Goal: Navigation & Orientation: Find specific page/section

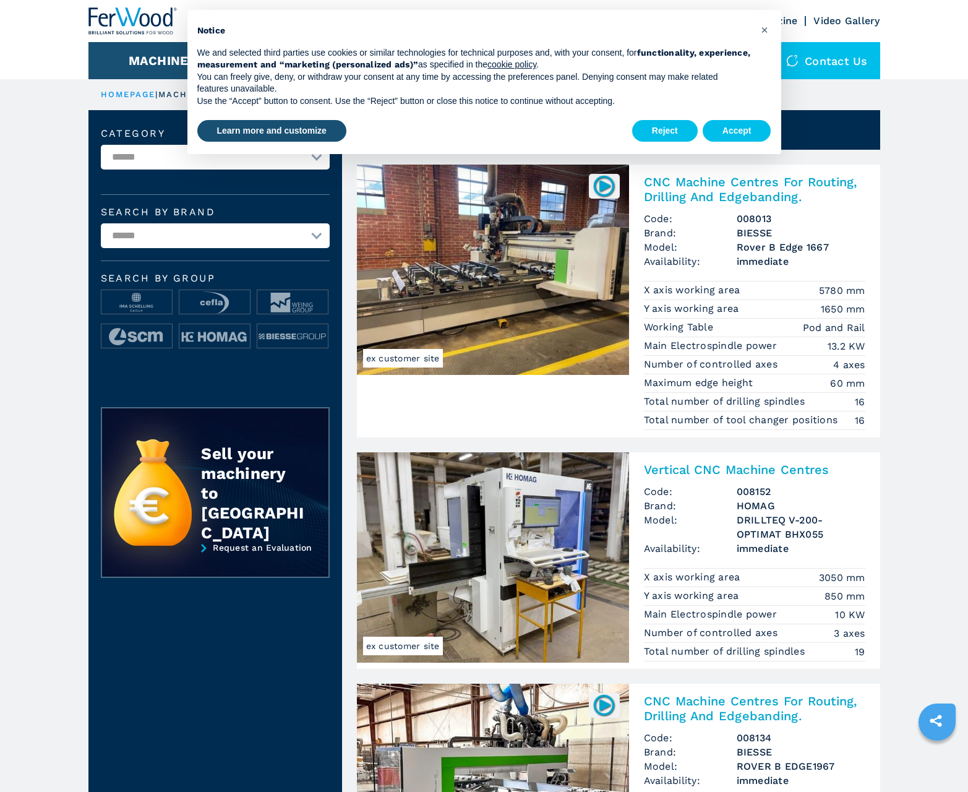
click at [737, 130] on button "Accept" at bounding box center [737, 131] width 69 height 22
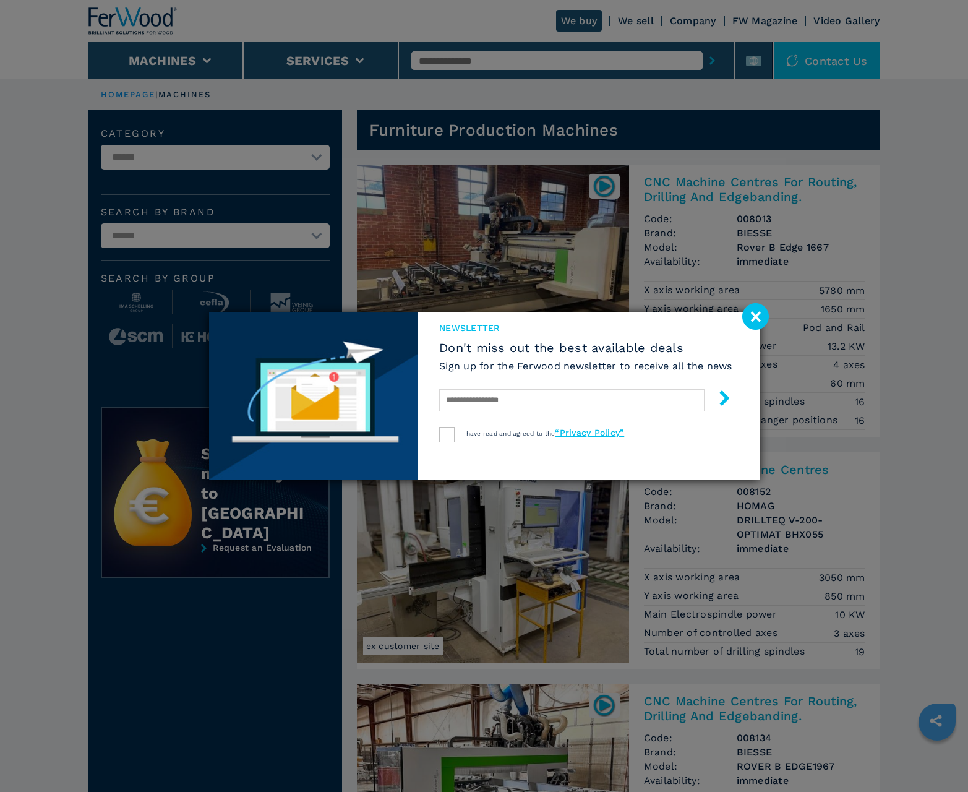
scroll to position [1237, 0]
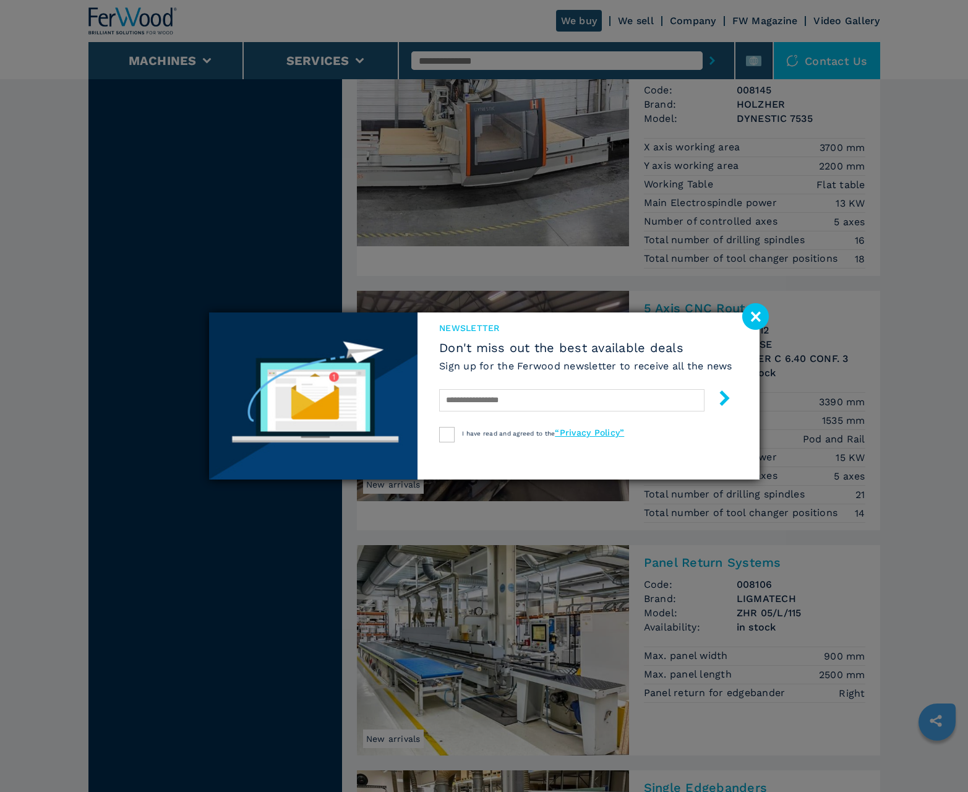
click at [755, 316] on image at bounding box center [755, 316] width 27 height 27
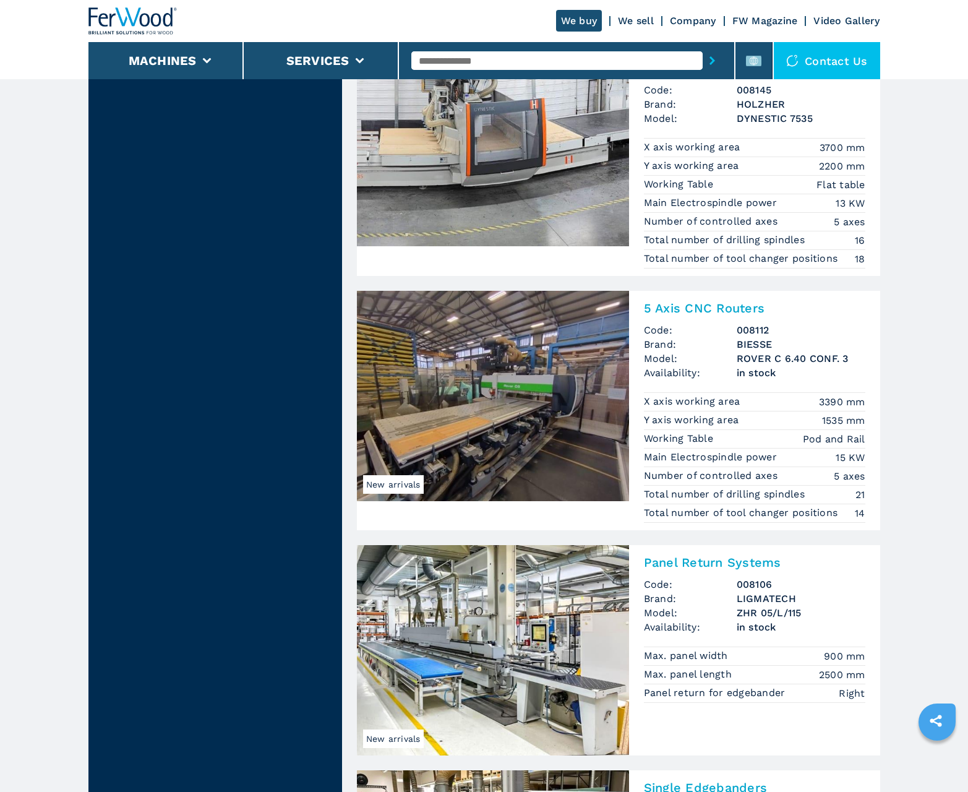
scroll to position [2629, 0]
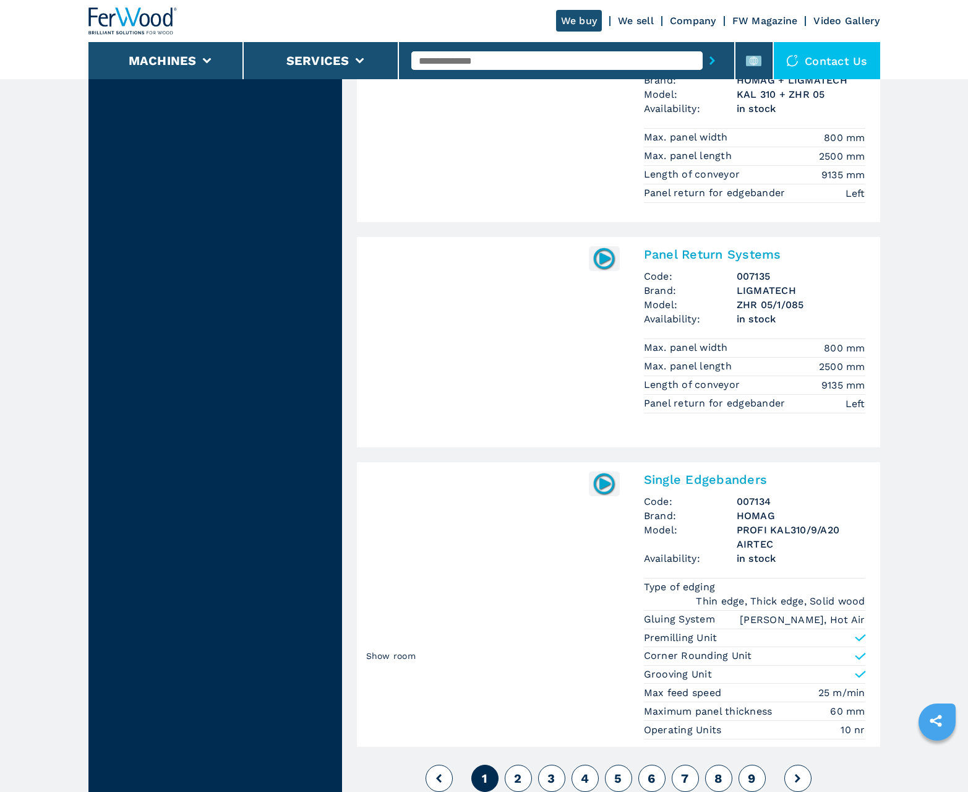
click at [518, 778] on span "2" at bounding box center [517, 778] width 7 height 15
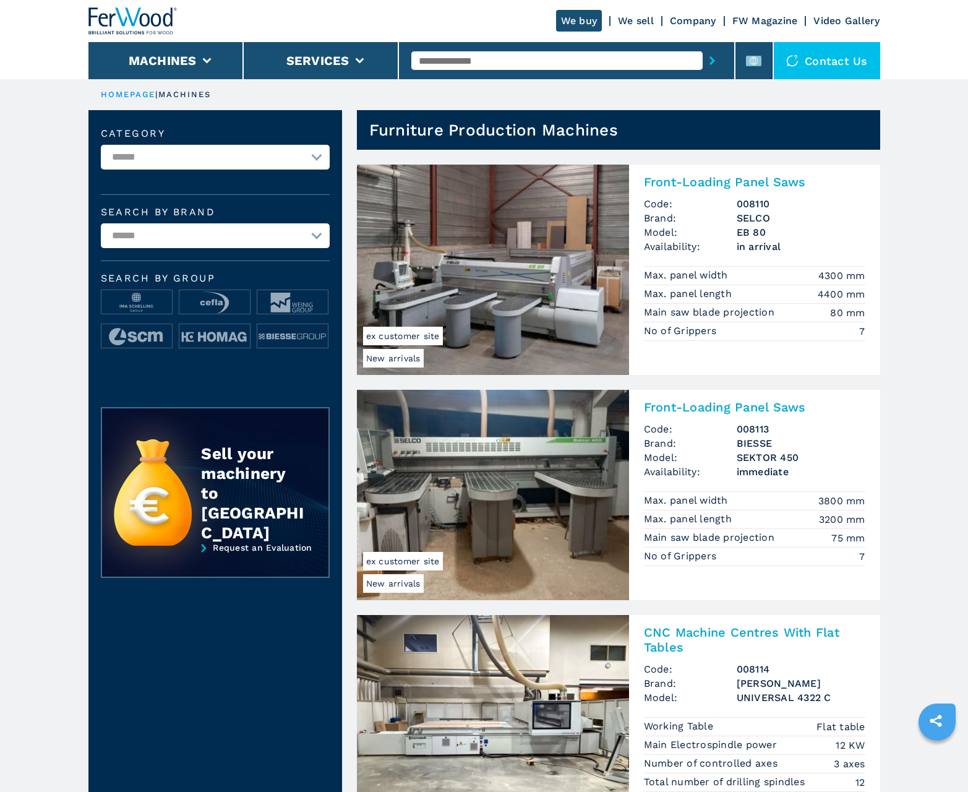
scroll to position [1237, 0]
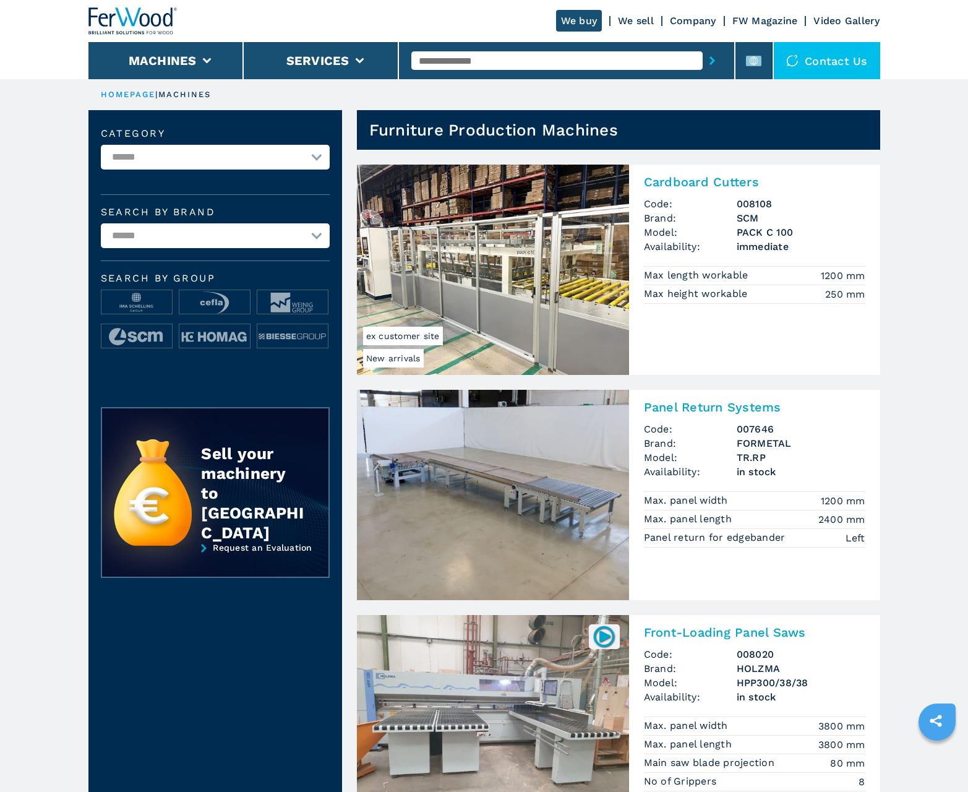
scroll to position [1237, 0]
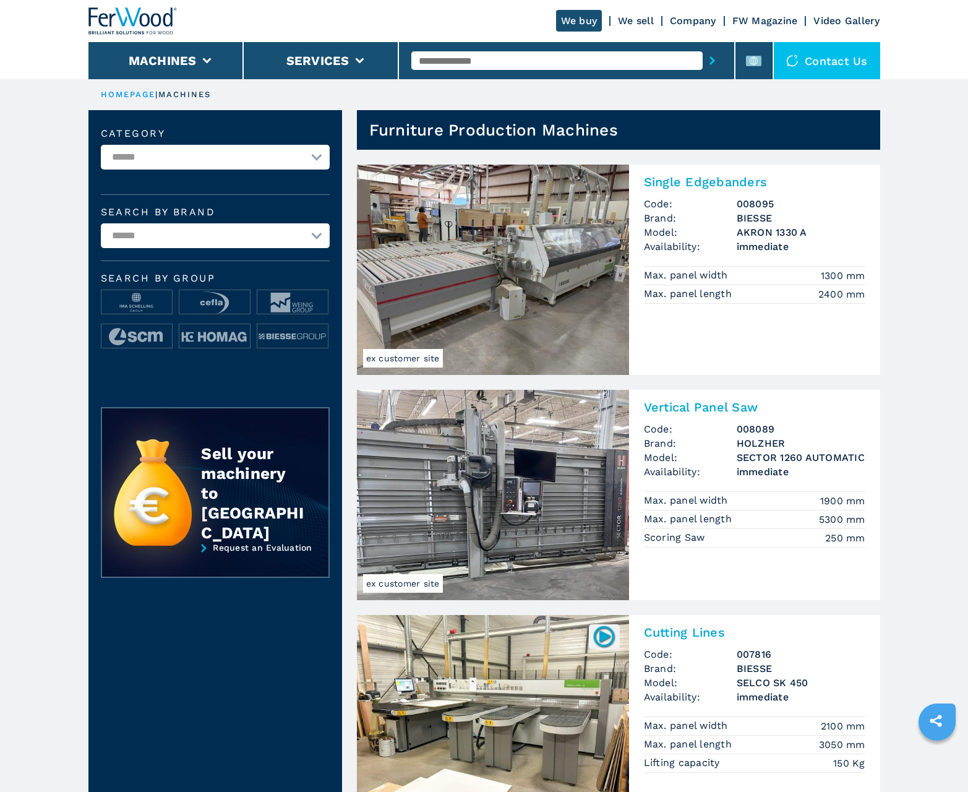
scroll to position [1237, 0]
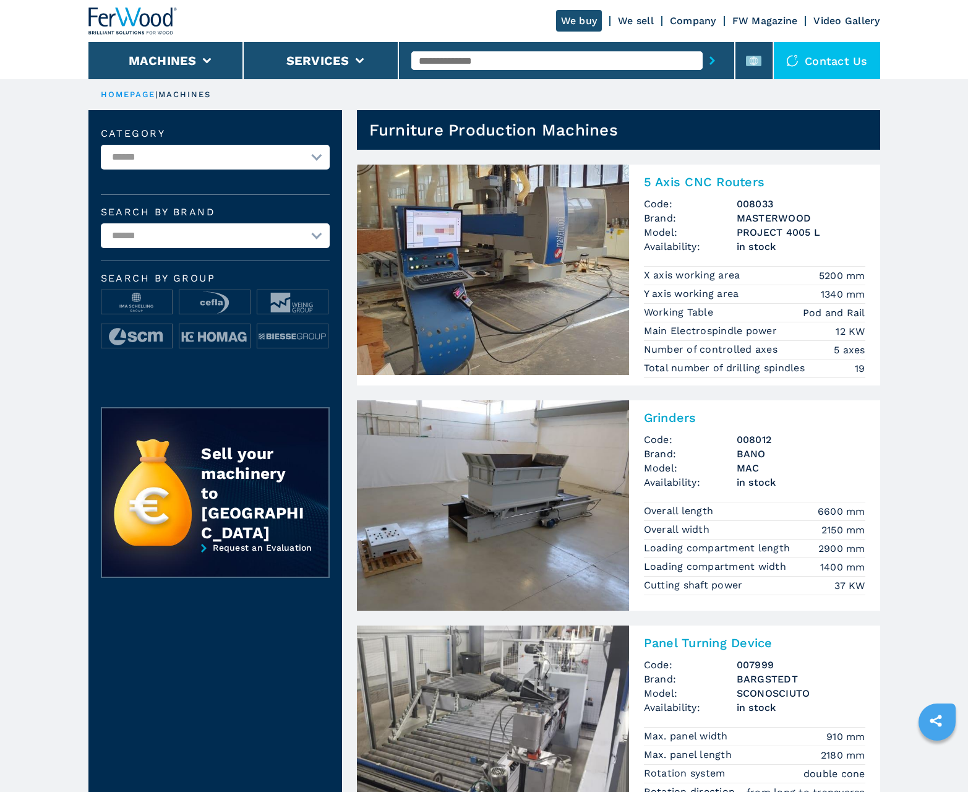
scroll to position [1237, 0]
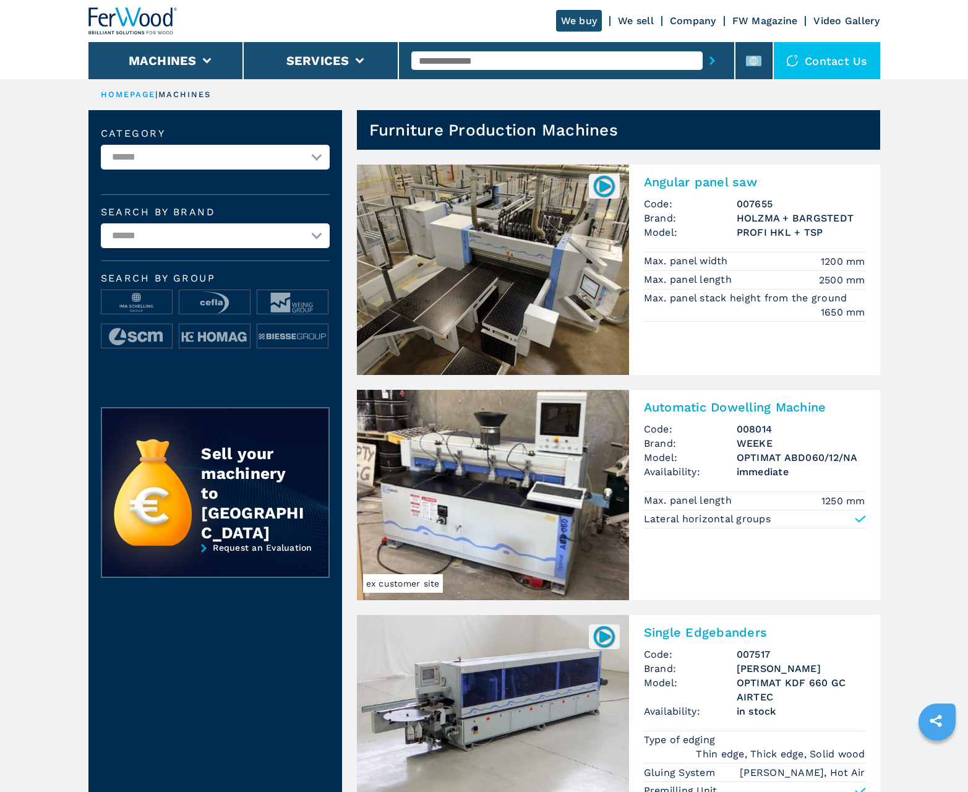
scroll to position [1237, 0]
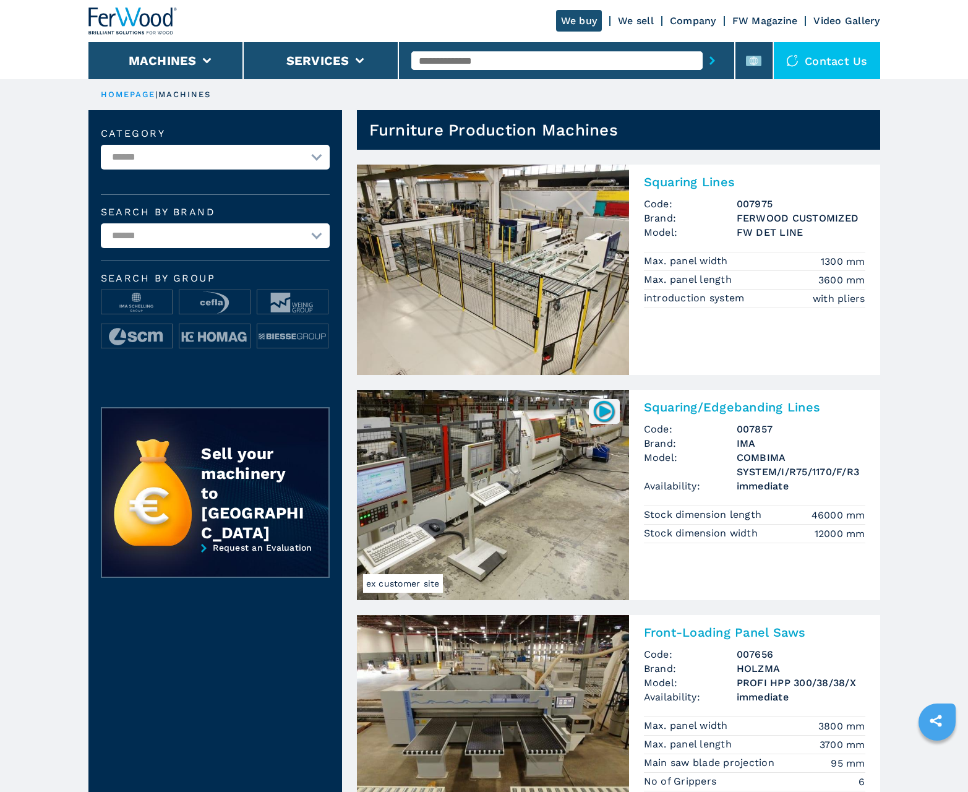
scroll to position [1237, 0]
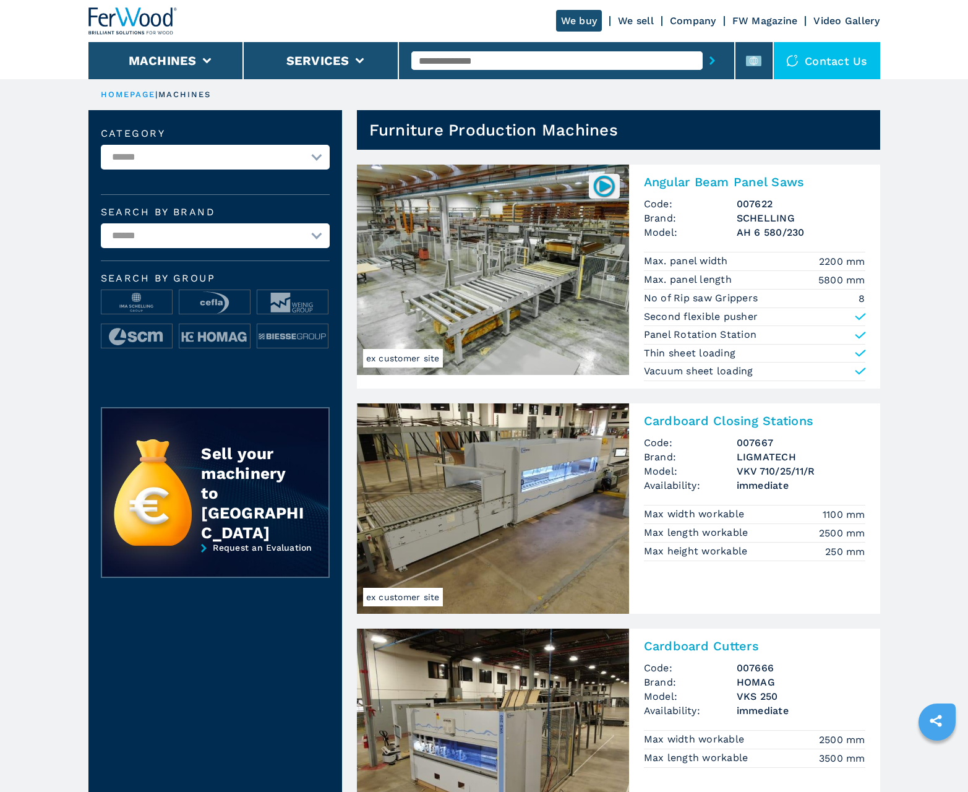
scroll to position [1237, 0]
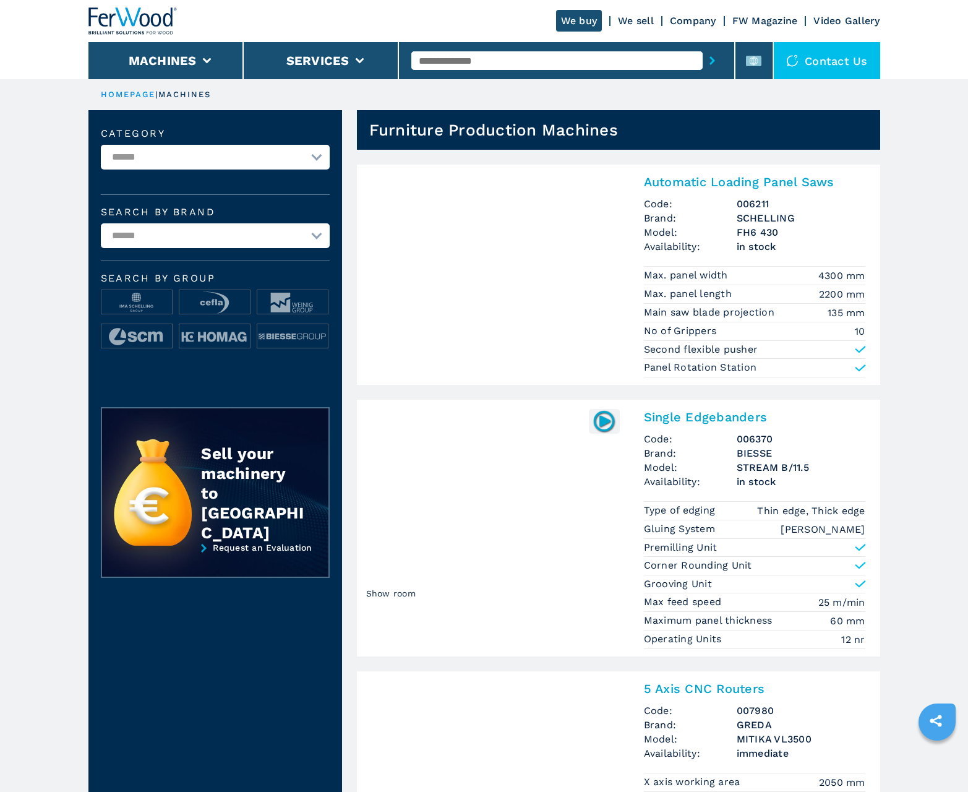
scroll to position [1237, 0]
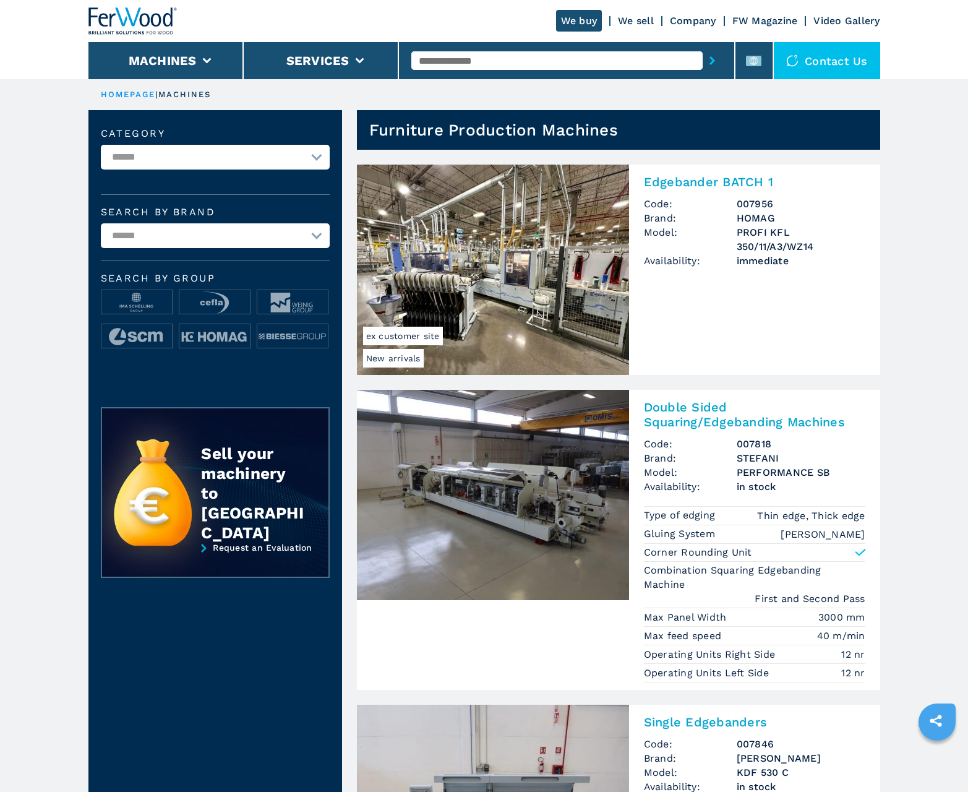
scroll to position [1237, 0]
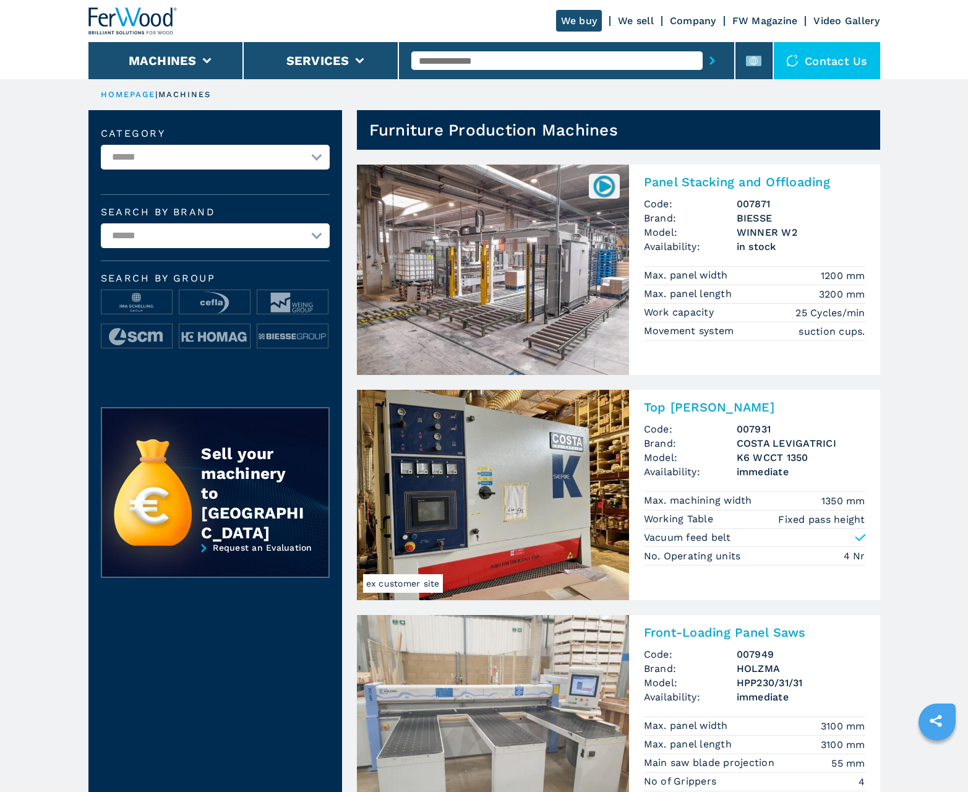
scroll to position [1237, 0]
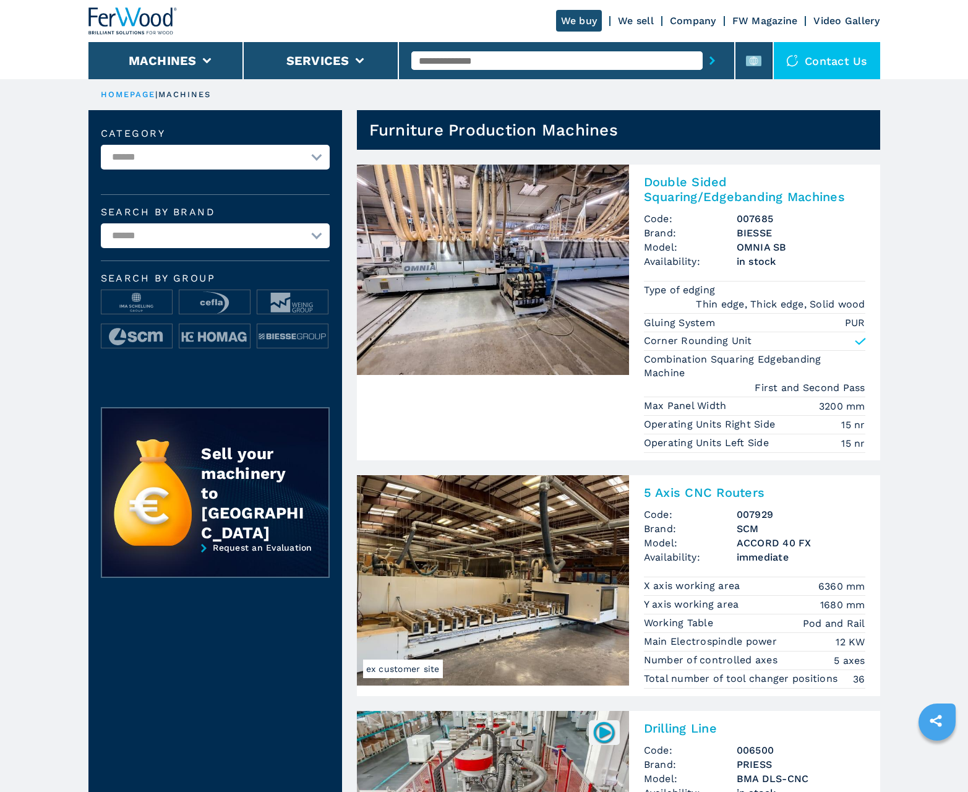
scroll to position [1237, 0]
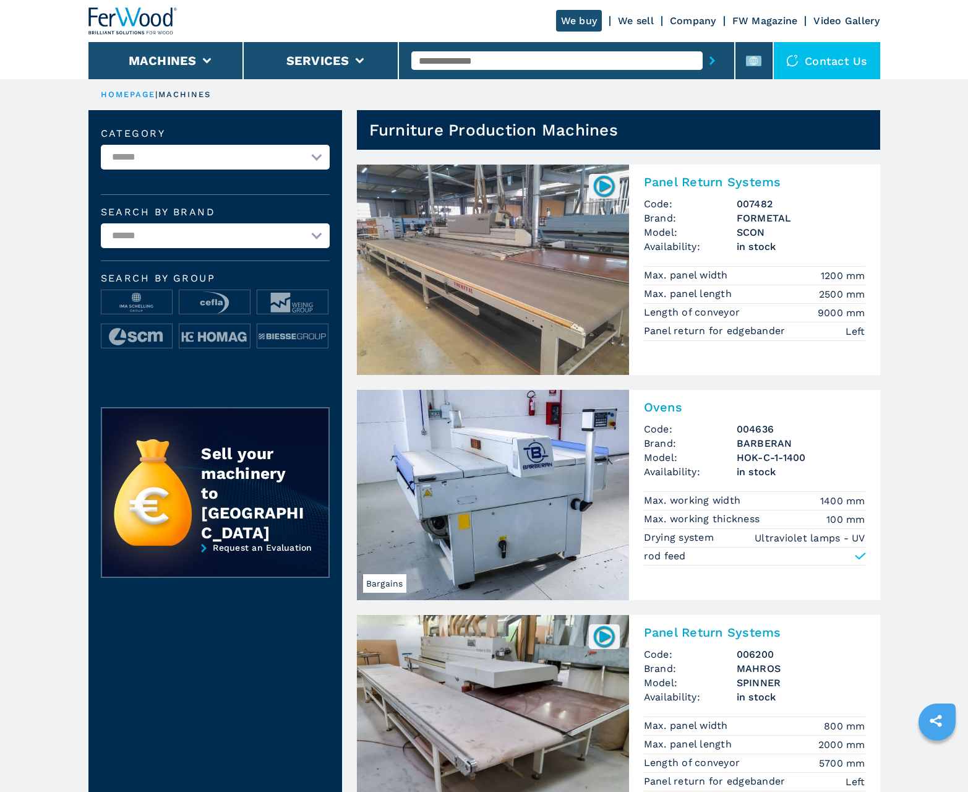
scroll to position [1237, 0]
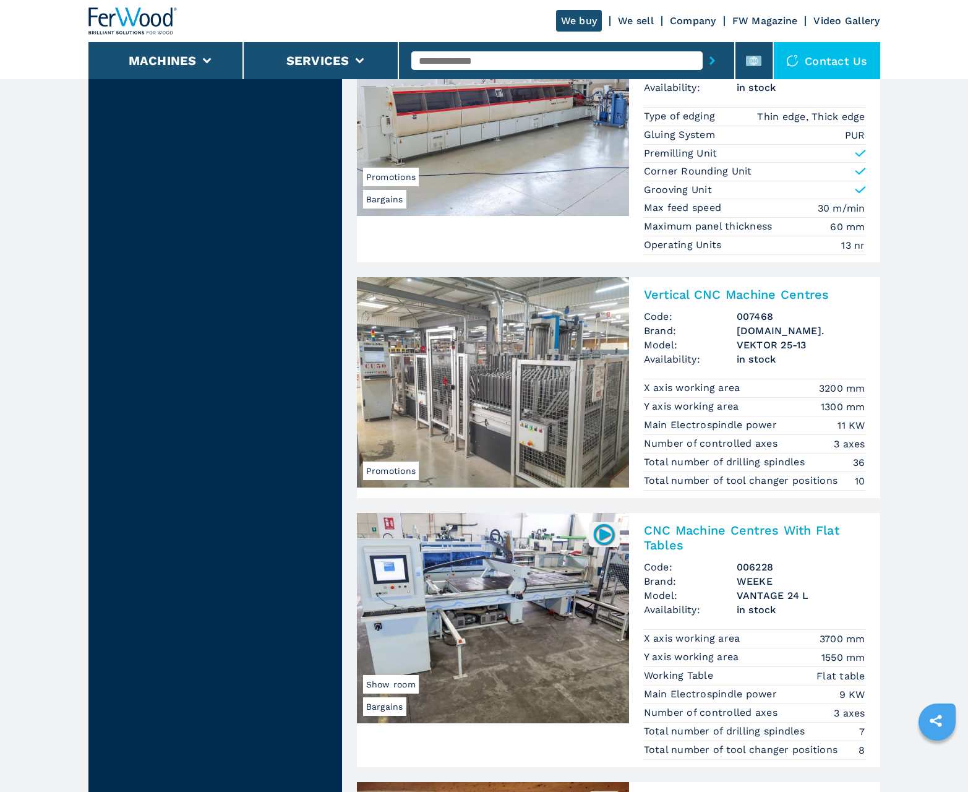
scroll to position [2665, 0]
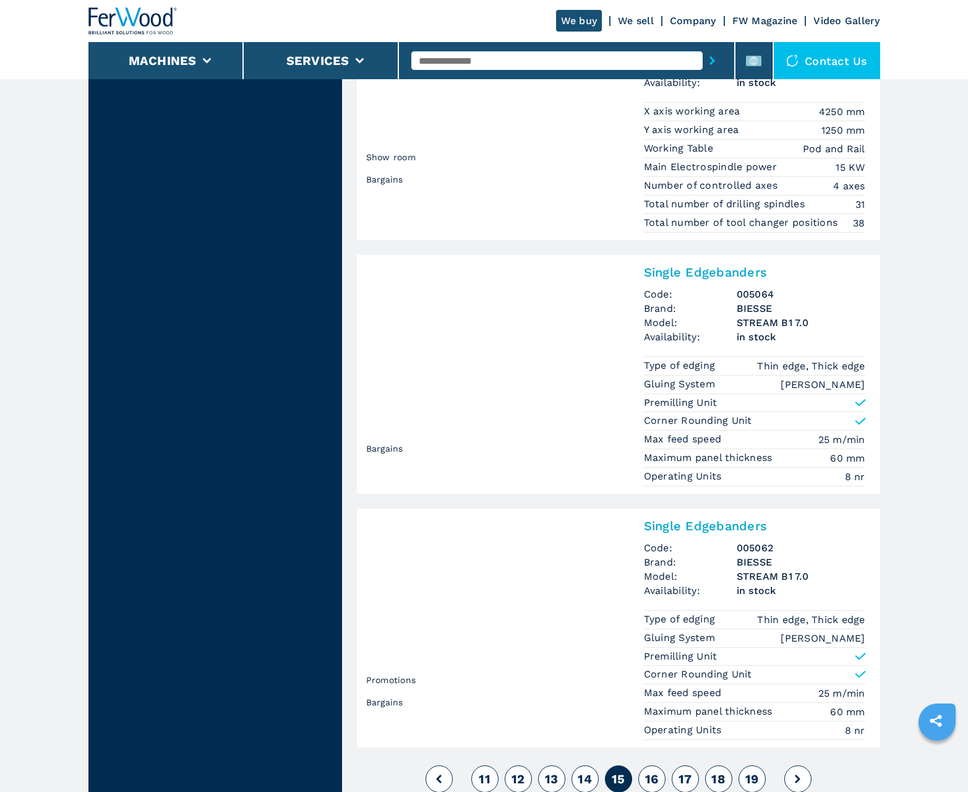
click at [651, 778] on span "16" at bounding box center [652, 778] width 14 height 15
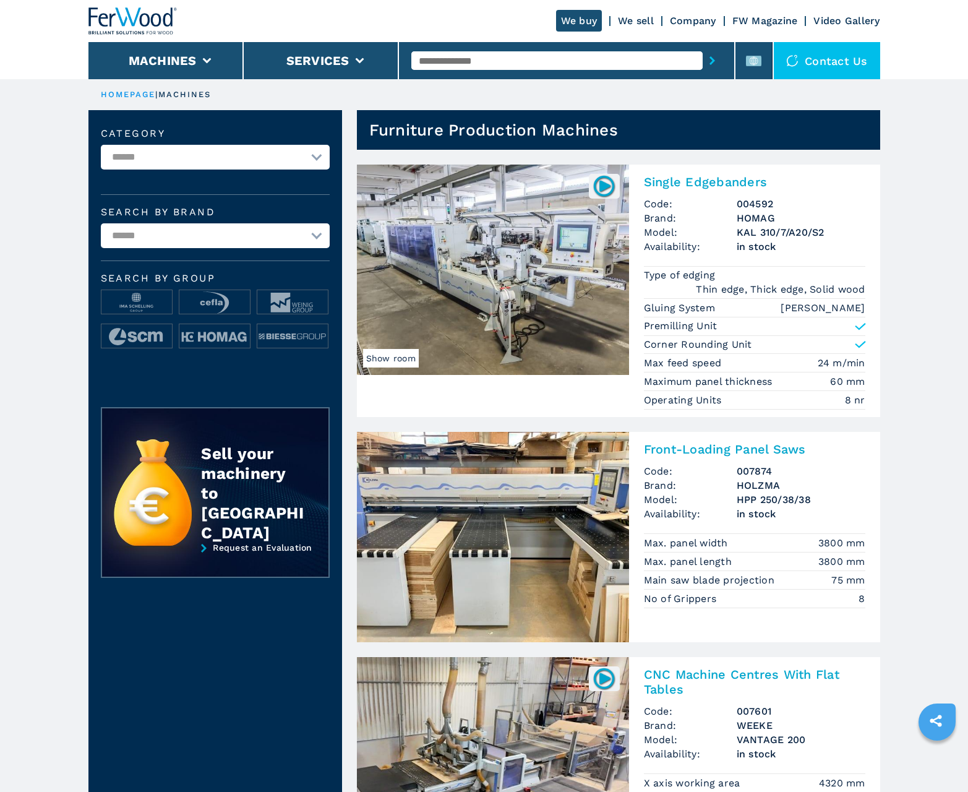
scroll to position [1237, 0]
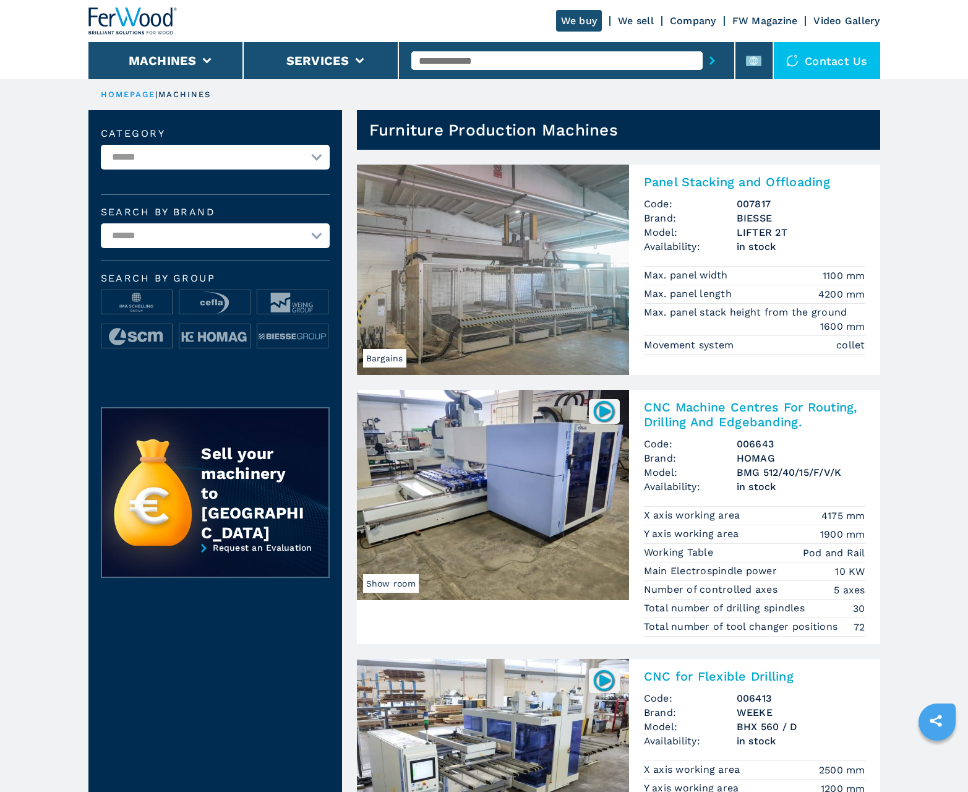
scroll to position [1237, 0]
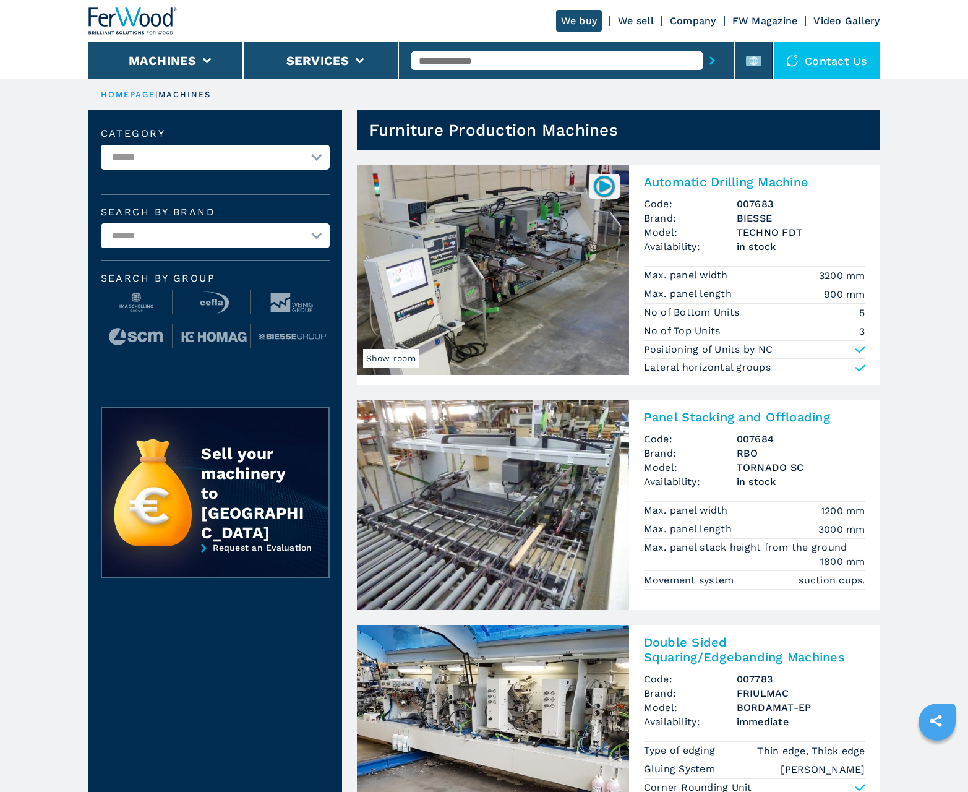
scroll to position [1237, 0]
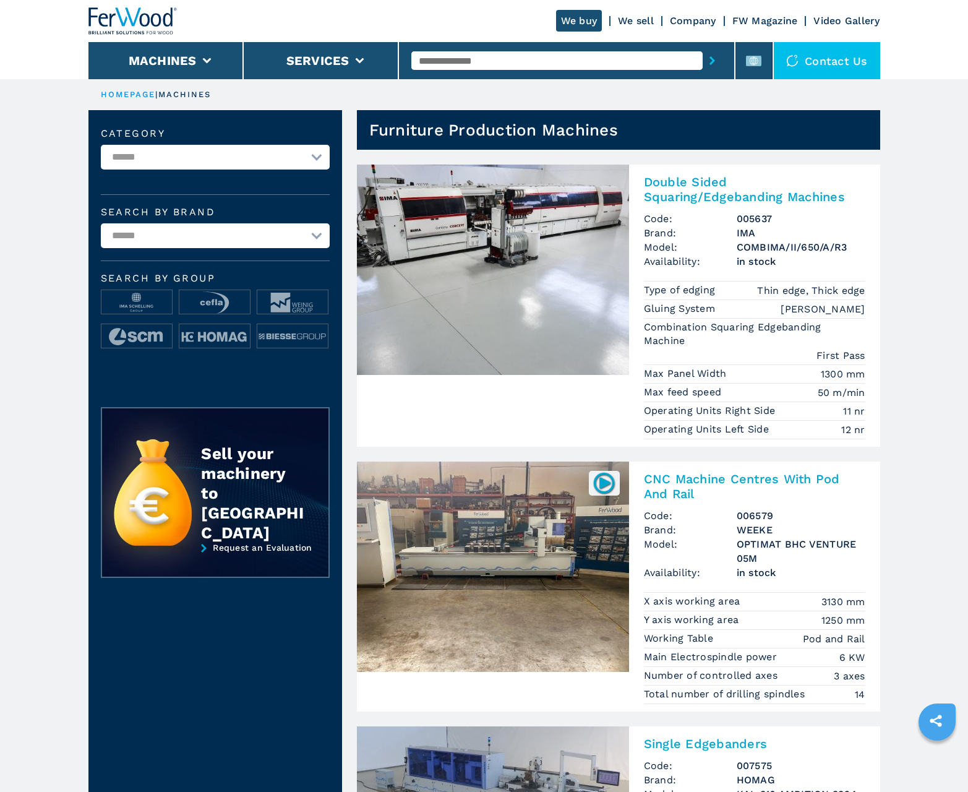
scroll to position [1237, 0]
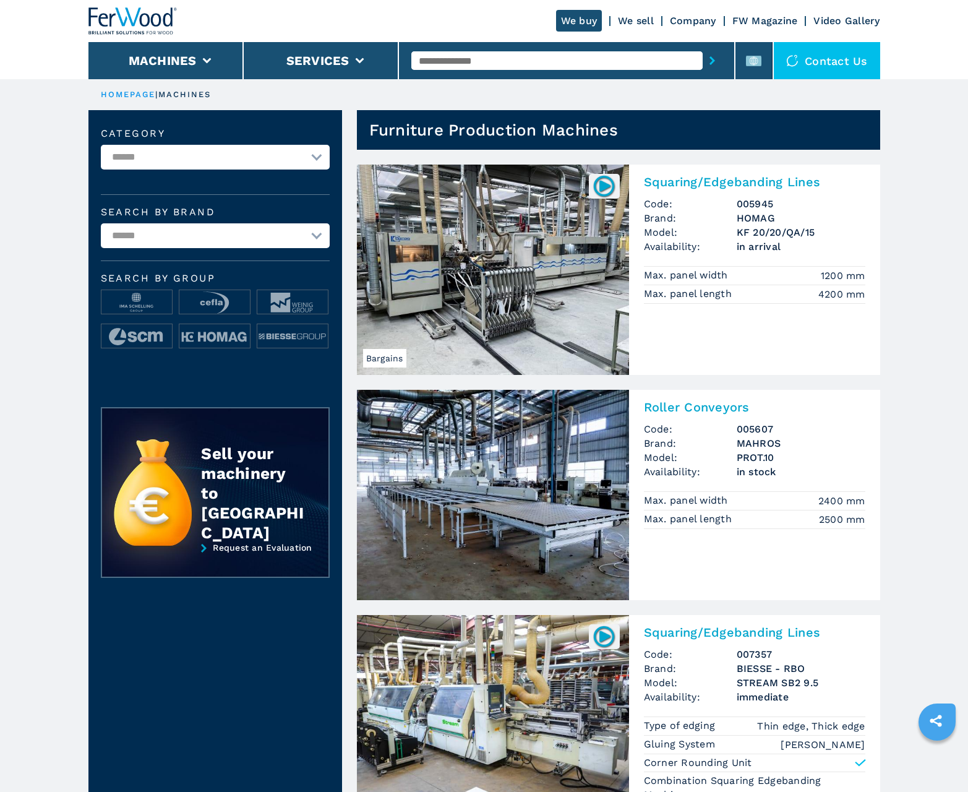
scroll to position [1237, 0]
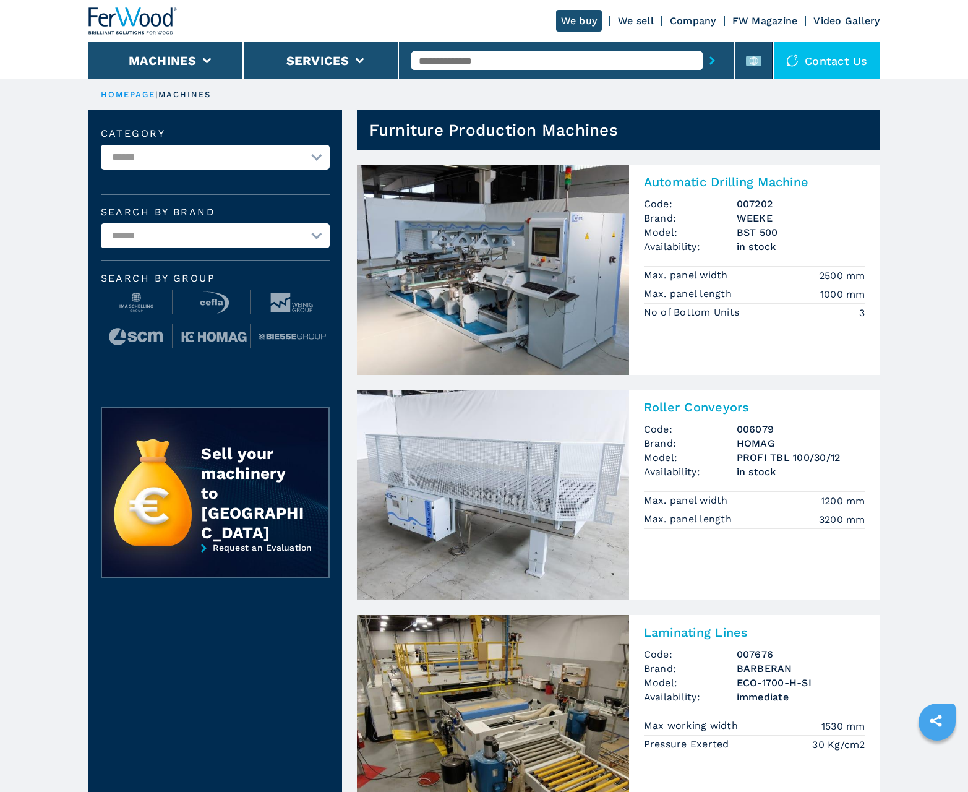
scroll to position [1237, 0]
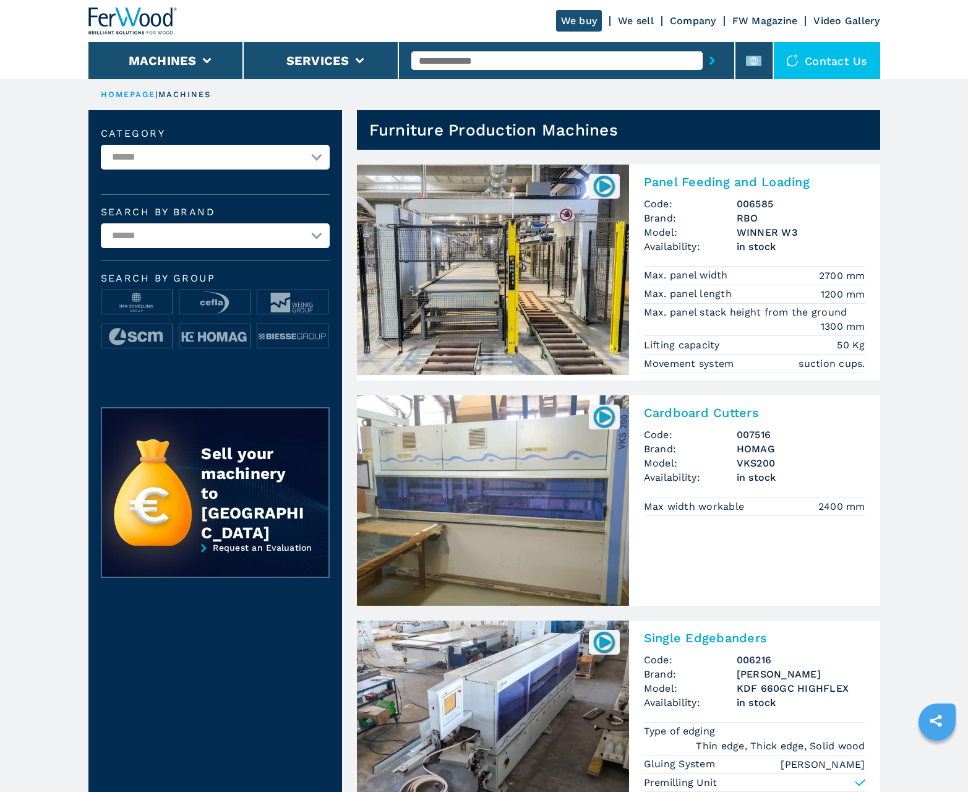
scroll to position [1237, 0]
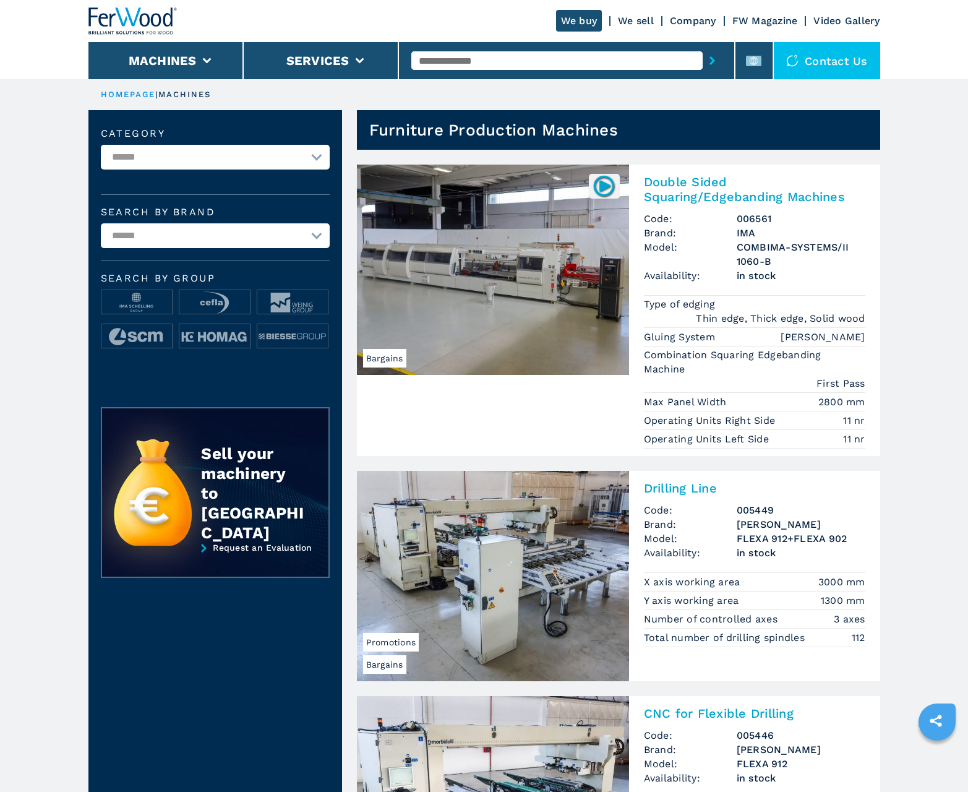
scroll to position [1237, 0]
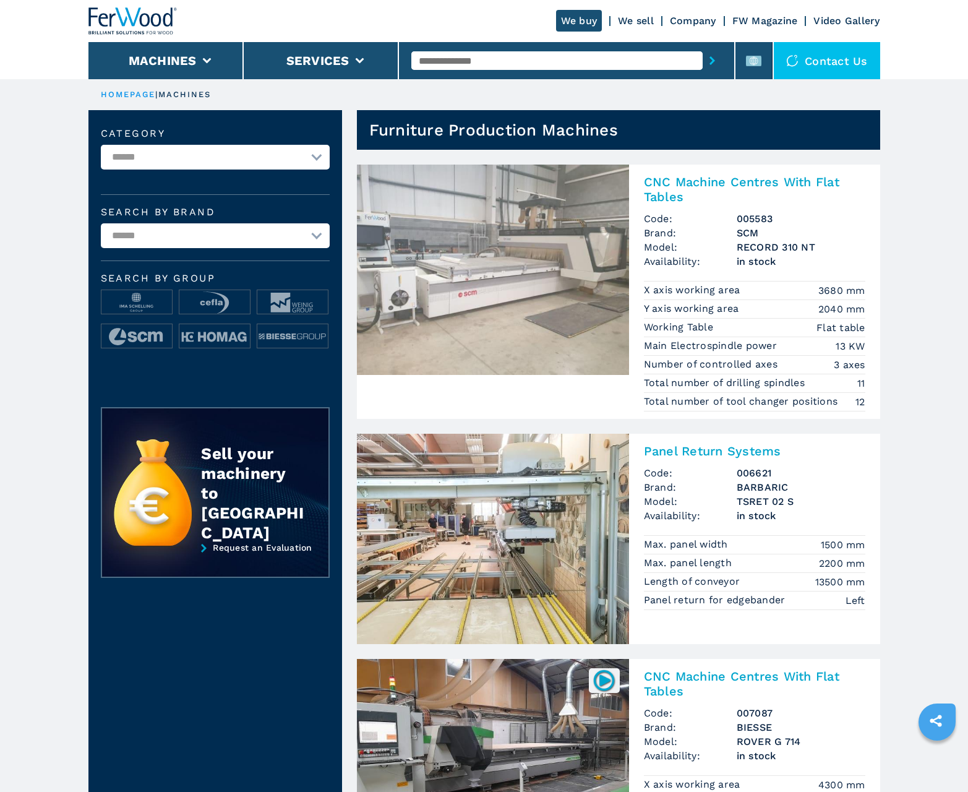
scroll to position [1237, 0]
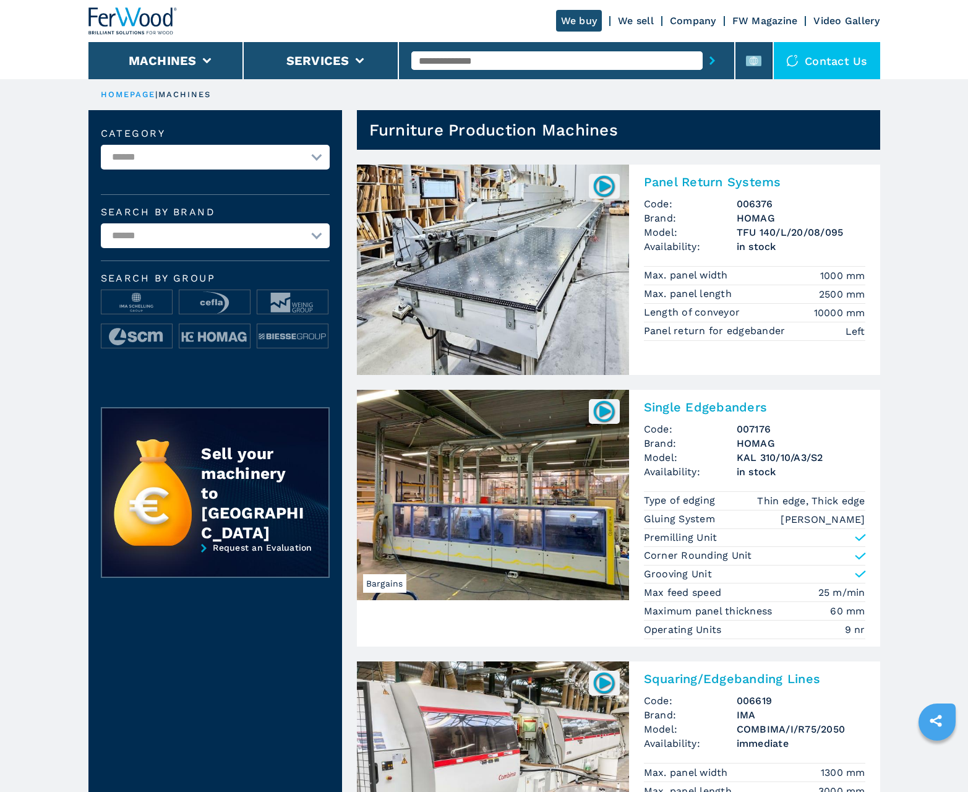
scroll to position [1237, 0]
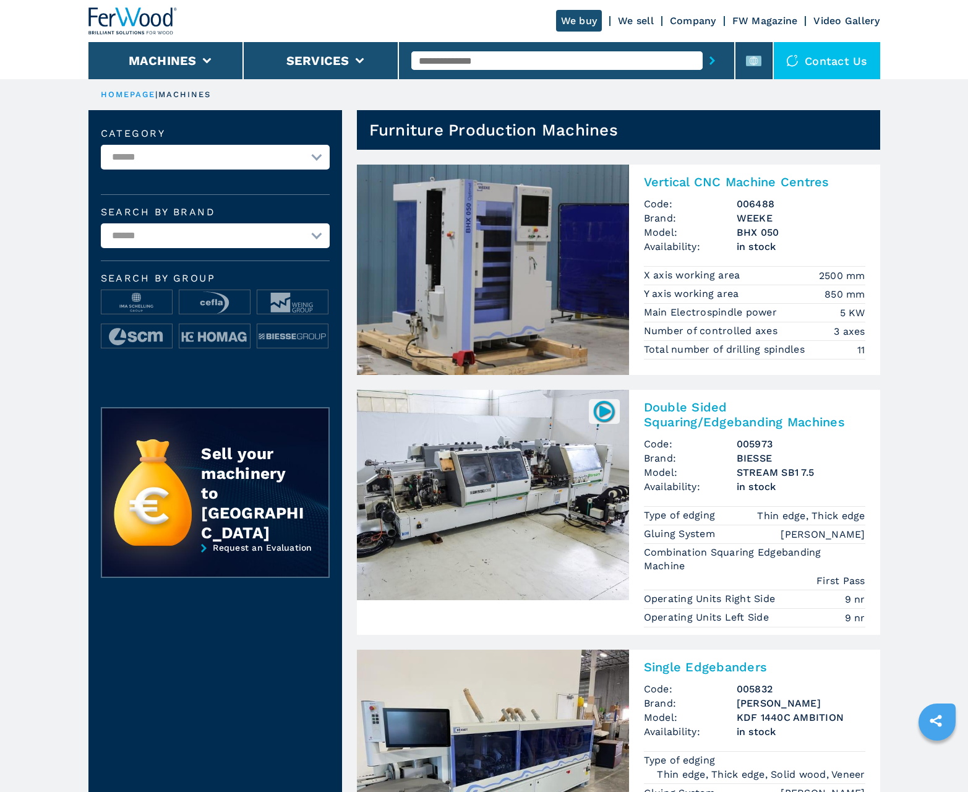
scroll to position [1237, 0]
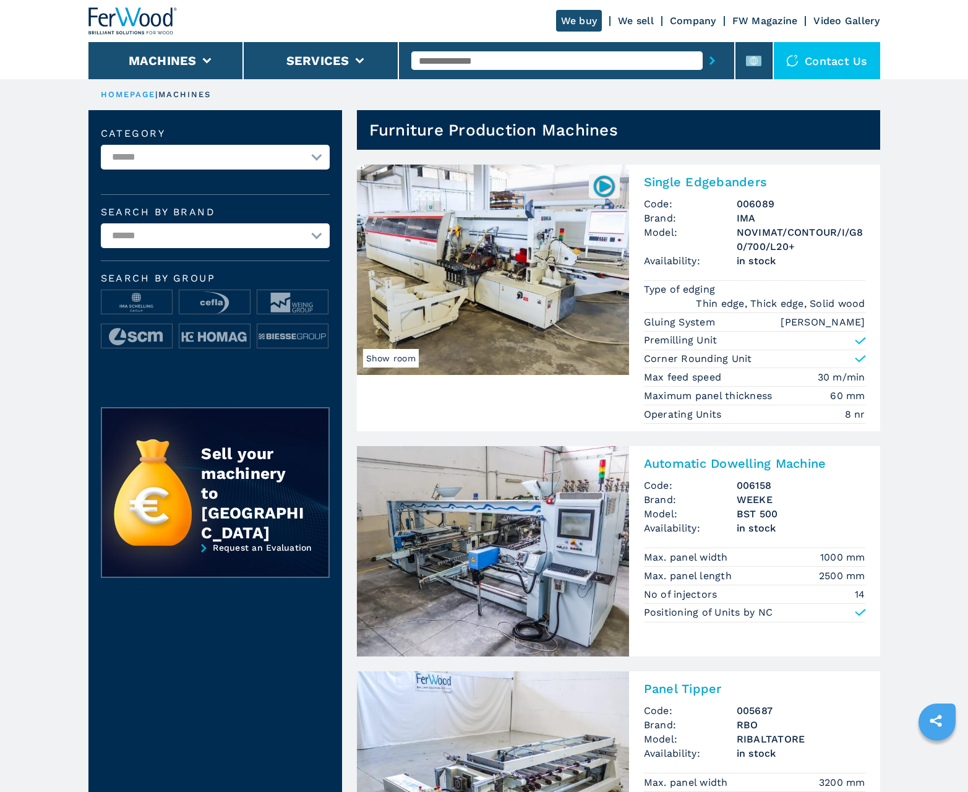
scroll to position [1237, 0]
